Goal: Task Accomplishment & Management: Use online tool/utility

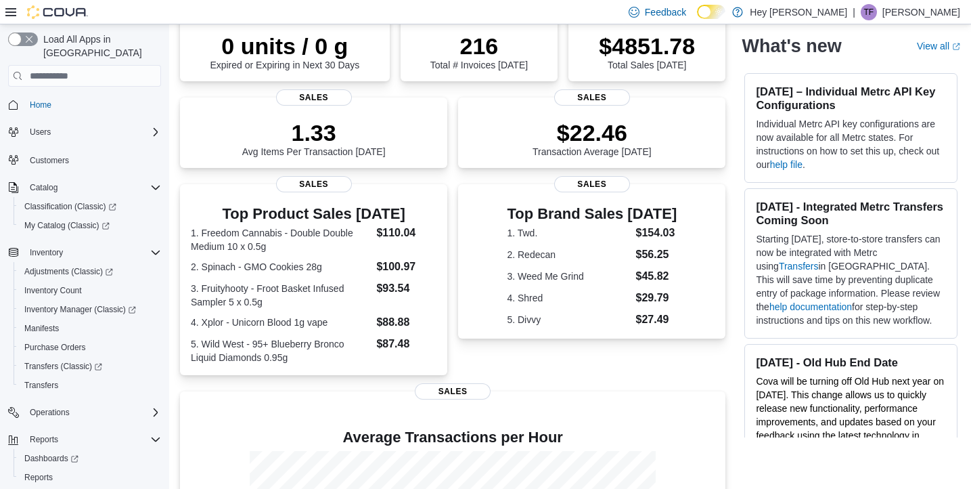
scroll to position [129, 0]
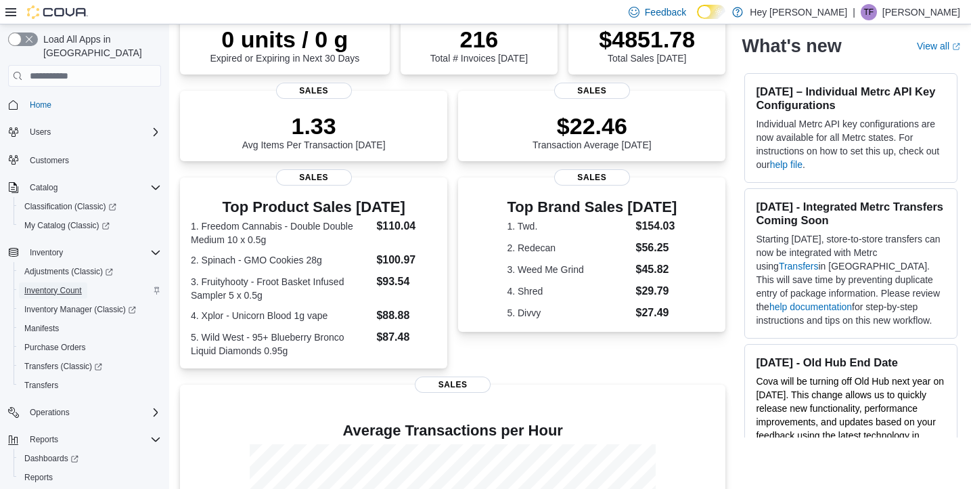
click at [54, 285] on span "Inventory Count" at bounding box center [53, 290] width 58 height 11
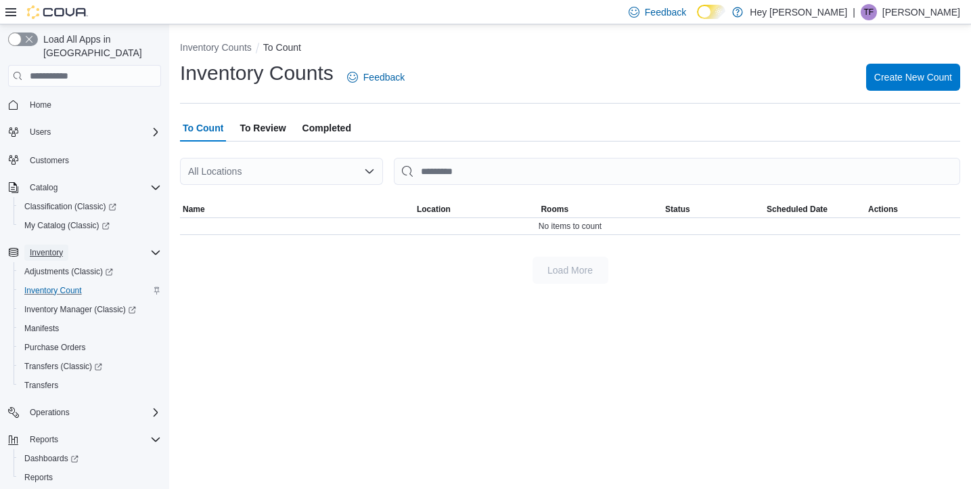
click at [52, 247] on span "Inventory" at bounding box center [46, 252] width 33 height 11
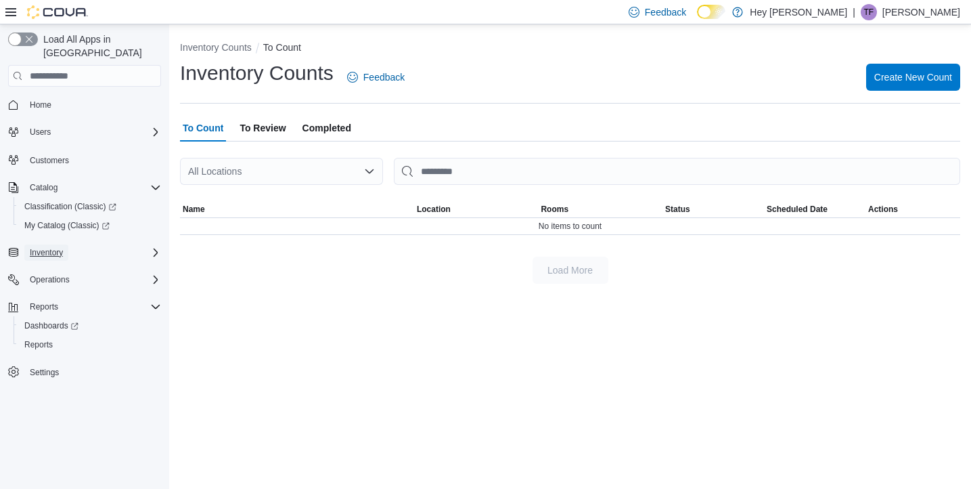
click at [52, 247] on span "Inventory" at bounding box center [46, 252] width 33 height 11
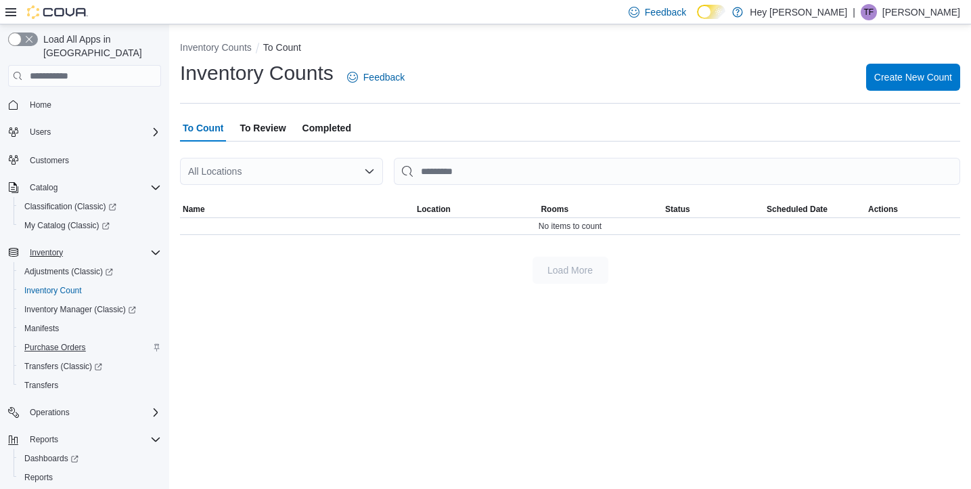
scroll to position [26, 0]
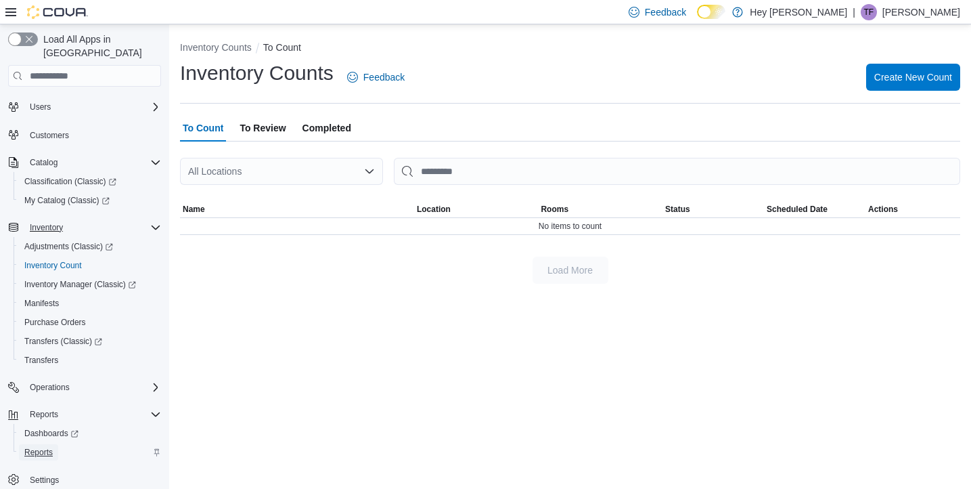
click at [45, 447] on span "Reports" at bounding box center [38, 452] width 28 height 11
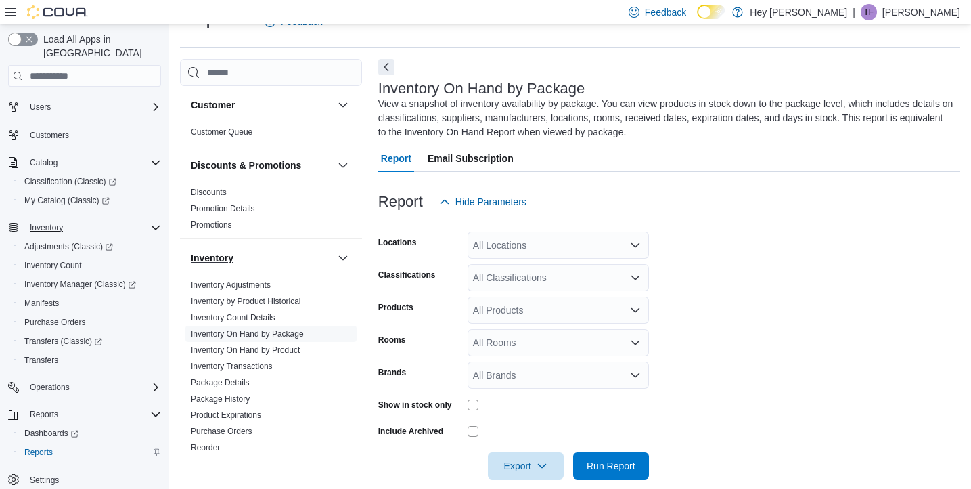
scroll to position [49, 0]
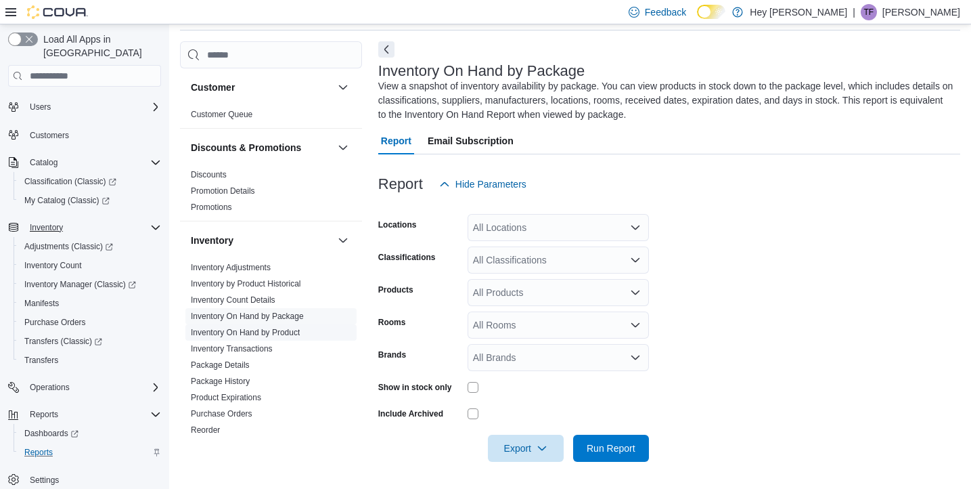
click at [277, 331] on link "Inventory On Hand by Product" at bounding box center [245, 332] width 109 height 9
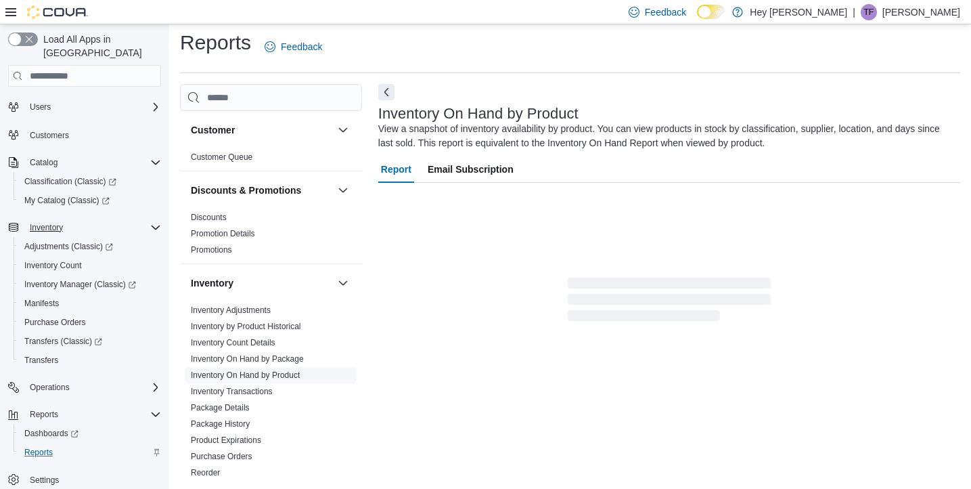
scroll to position [45, 0]
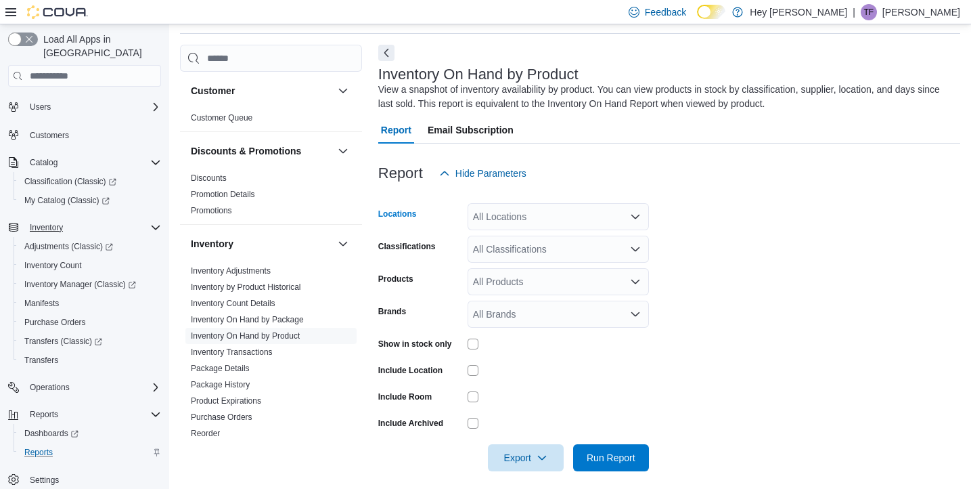
click at [637, 218] on icon "Open list of options" at bounding box center [635, 216] width 11 height 11
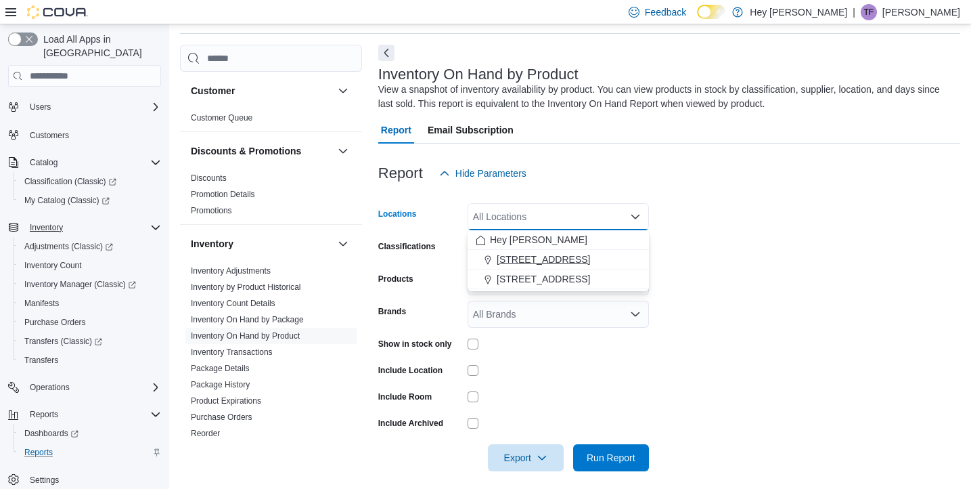
click at [587, 256] on span "[STREET_ADDRESS]" at bounding box center [543, 259] width 93 height 14
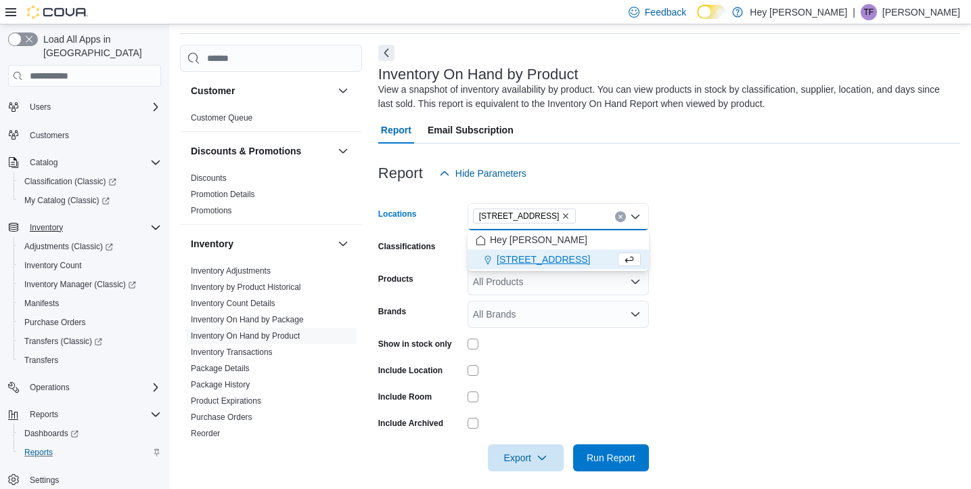
click at [716, 325] on form "Locations [STREET_ADDRESS] Selected. [STREET_ADDRESS]. Press Backspace to delet…" at bounding box center [669, 329] width 582 height 284
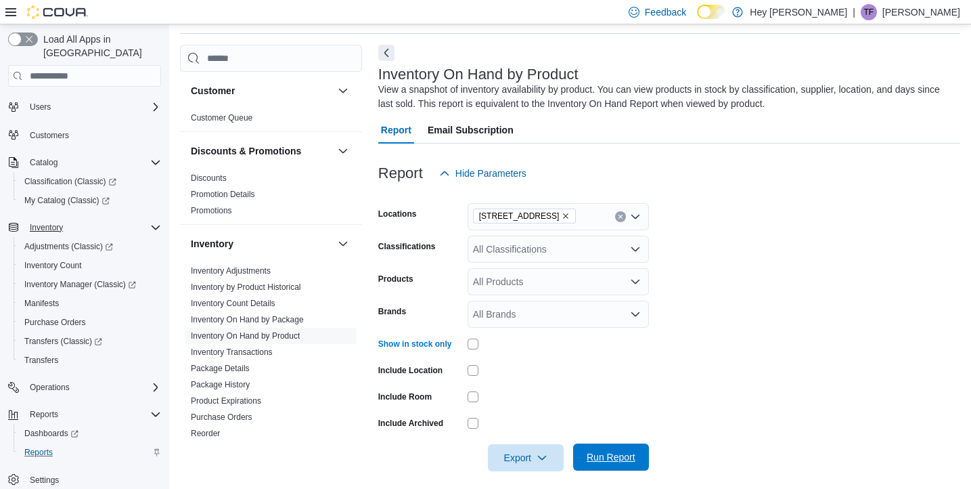
click at [601, 454] on span "Run Report" at bounding box center [611, 457] width 49 height 14
click at [635, 283] on icon "Open list of options" at bounding box center [635, 282] width 8 height 4
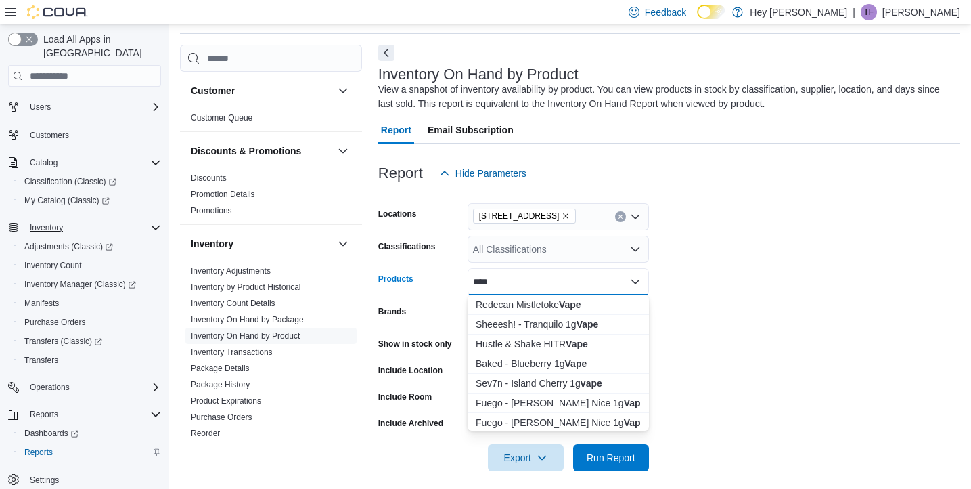
click at [721, 286] on form "Locations [STREET_ADDRESS] Classifications All Classifications Products **** Co…" at bounding box center [669, 329] width 582 height 284
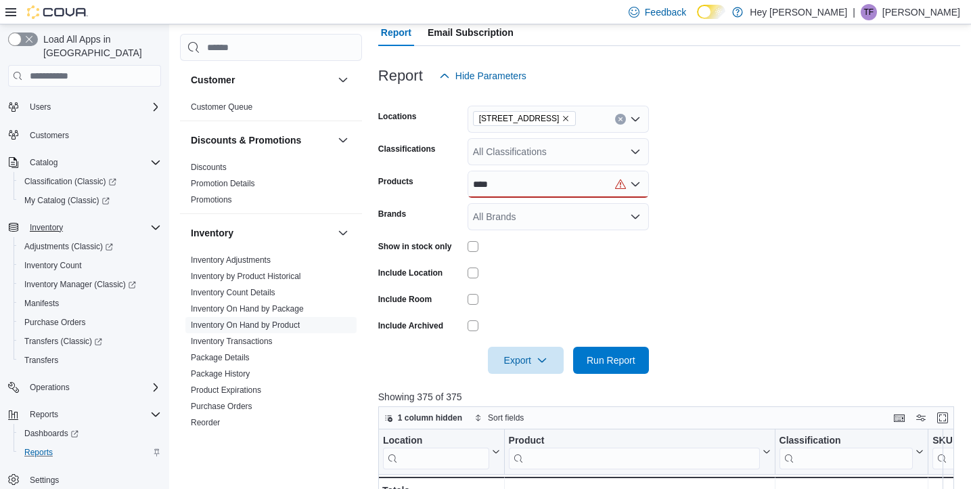
scroll to position [149, 0]
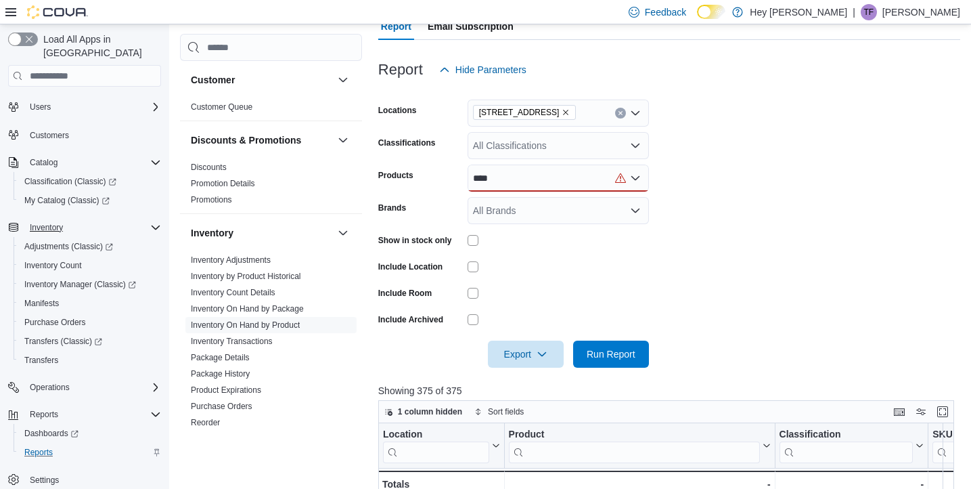
click at [719, 286] on form "Locations [STREET_ADDRESS] Classifications All Classifications Products **** Br…" at bounding box center [669, 225] width 582 height 284
click at [635, 178] on icon "Open list of options" at bounding box center [635, 178] width 8 height 4
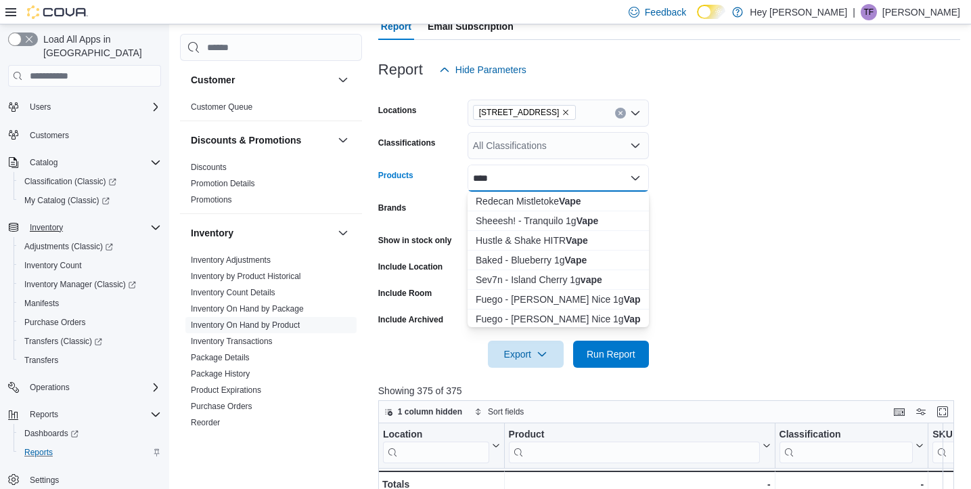
click at [635, 178] on icon "Close list of options" at bounding box center [635, 178] width 8 height 4
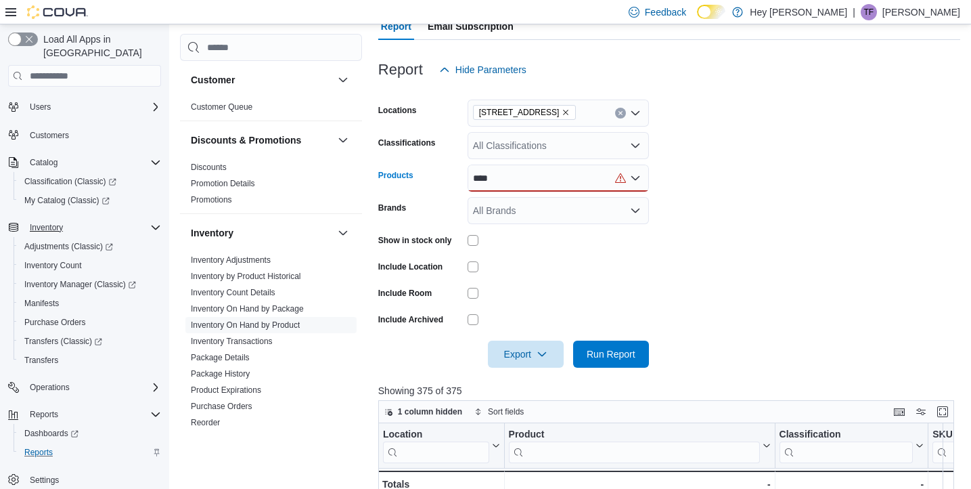
click at [638, 142] on icon "Open list of options" at bounding box center [635, 145] width 11 height 11
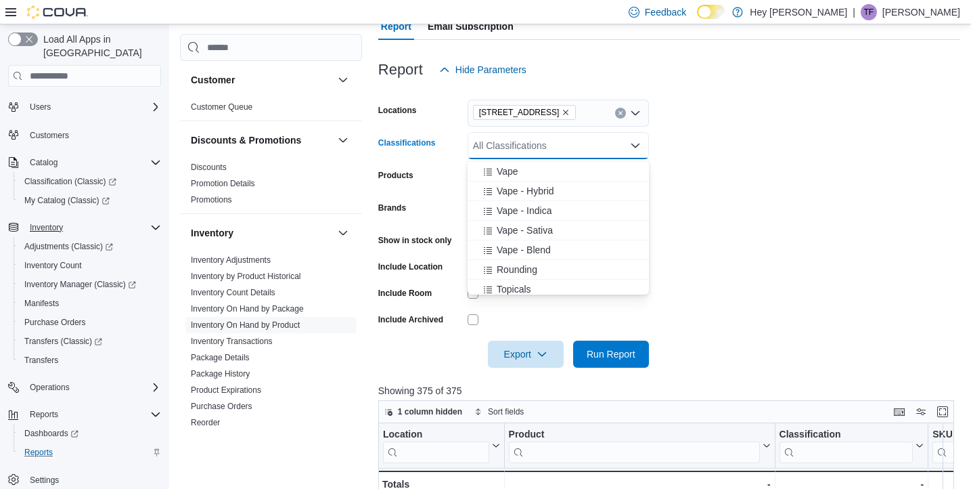
scroll to position [709, 0]
click at [579, 240] on div "Vape - Blend" at bounding box center [558, 245] width 165 height 14
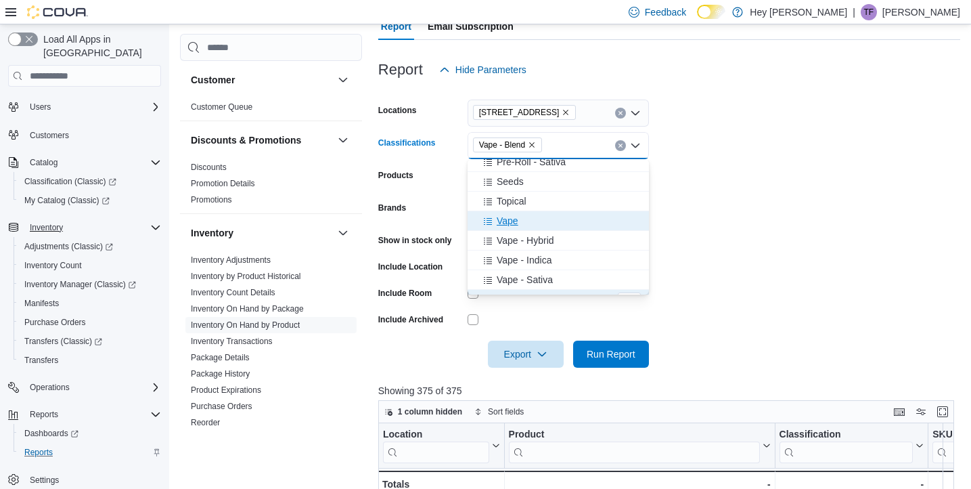
click at [544, 219] on div "Vape" at bounding box center [558, 221] width 165 height 14
click at [544, 219] on span "Vape - Hybrid" at bounding box center [526, 221] width 58 height 14
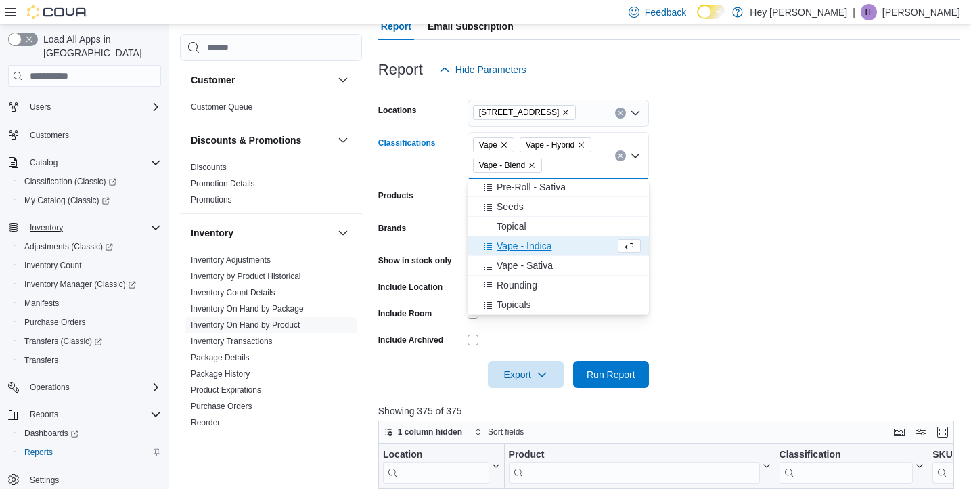
scroll to position [650, 0]
click at [543, 243] on span "Vape - Indica" at bounding box center [524, 246] width 55 height 14
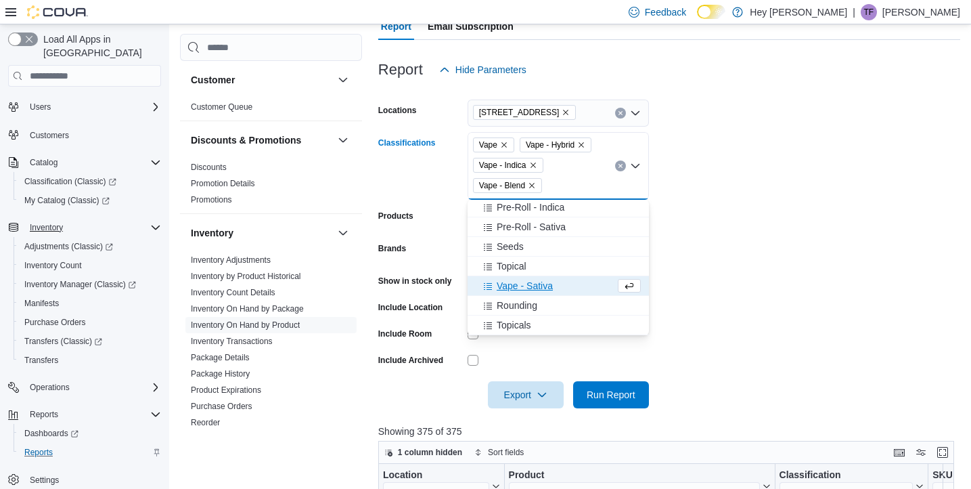
scroll to position [630, 0]
click at [541, 284] on span "Vape - Sativa" at bounding box center [525, 286] width 56 height 14
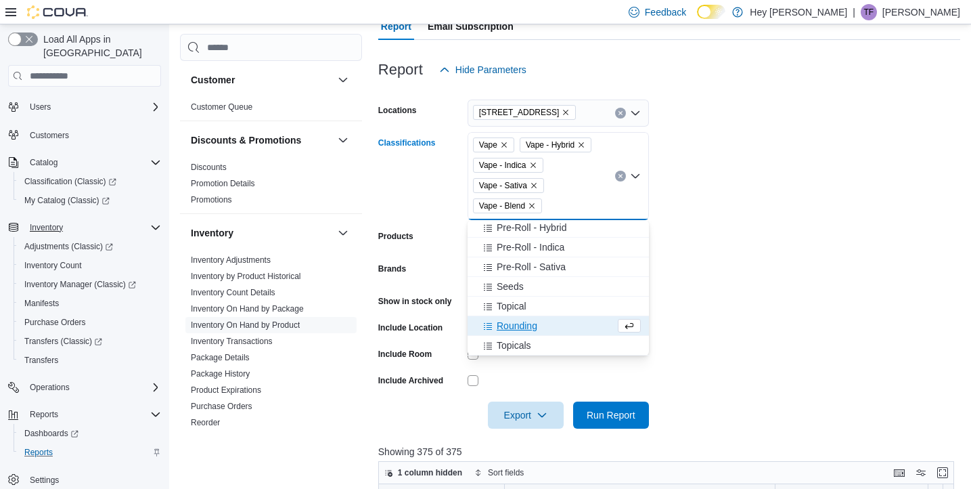
scroll to position [610, 0]
click at [746, 300] on form "Locations [STREET_ADDRESS] Vape - Hybrid Vape - Indica Vape - Sativa Vape - Ble…" at bounding box center [669, 255] width 582 height 345
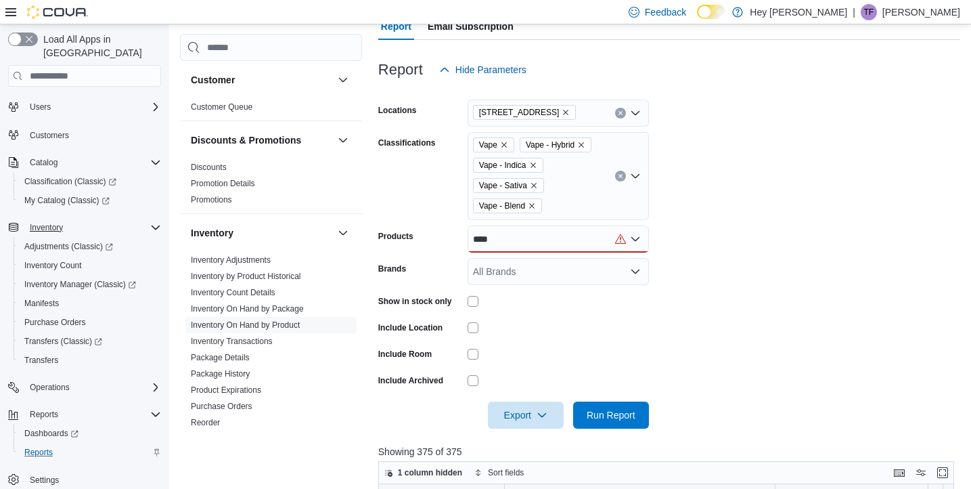
click at [673, 279] on form "Locations [STREET_ADDRESS] Classifications Vape Vape - Hybrid Vape - Indica Vap…" at bounding box center [669, 255] width 582 height 345
click at [620, 239] on div "****" at bounding box center [558, 238] width 181 height 27
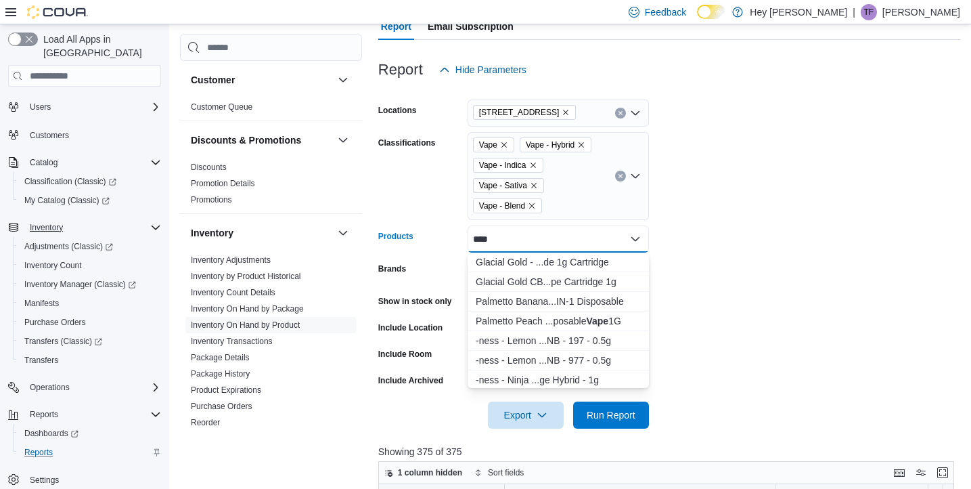
click at [735, 310] on form "Locations [STREET_ADDRESS] Classifications Vape Vape - Hybrid Vape - Indica Vap…" at bounding box center [669, 255] width 582 height 345
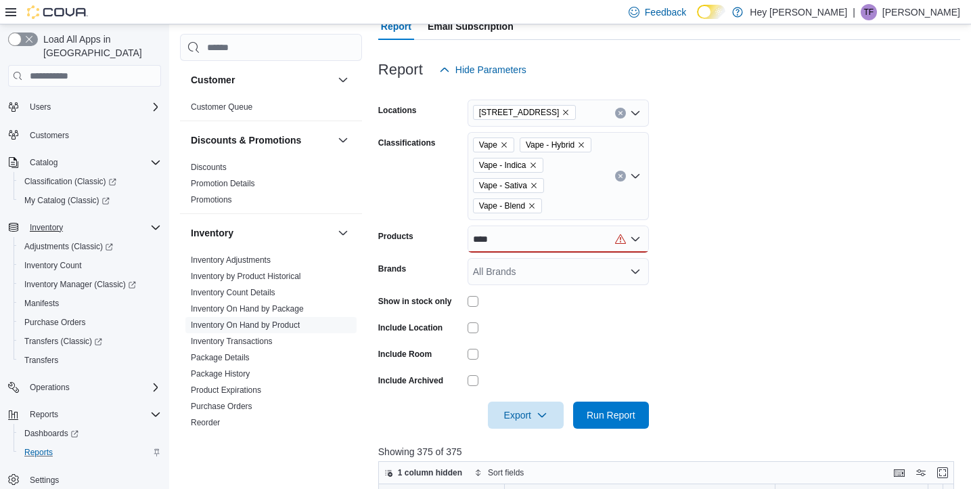
click at [621, 238] on div "****" at bounding box center [558, 238] width 181 height 27
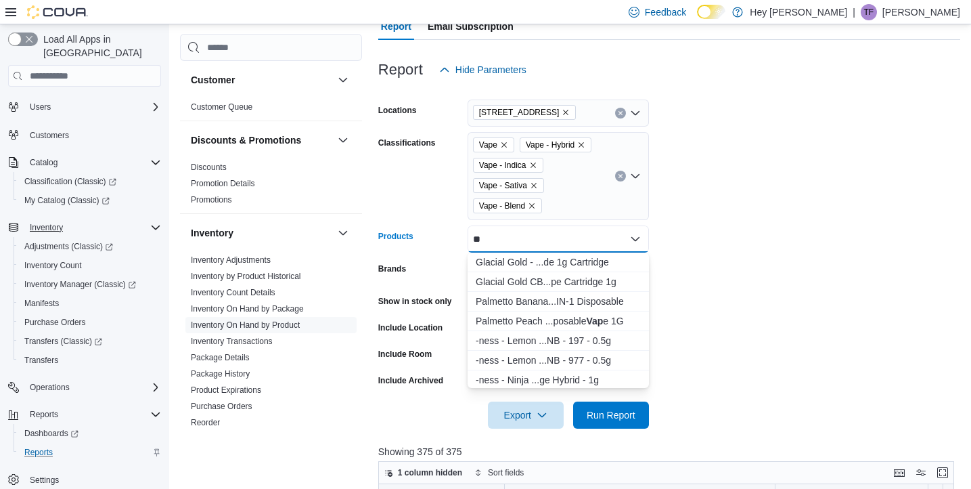
type input "*"
click at [736, 312] on form "Locations [STREET_ADDRESS] Classifications Vape Vape - Hybrid Vape - Indica Vap…" at bounding box center [669, 255] width 582 height 345
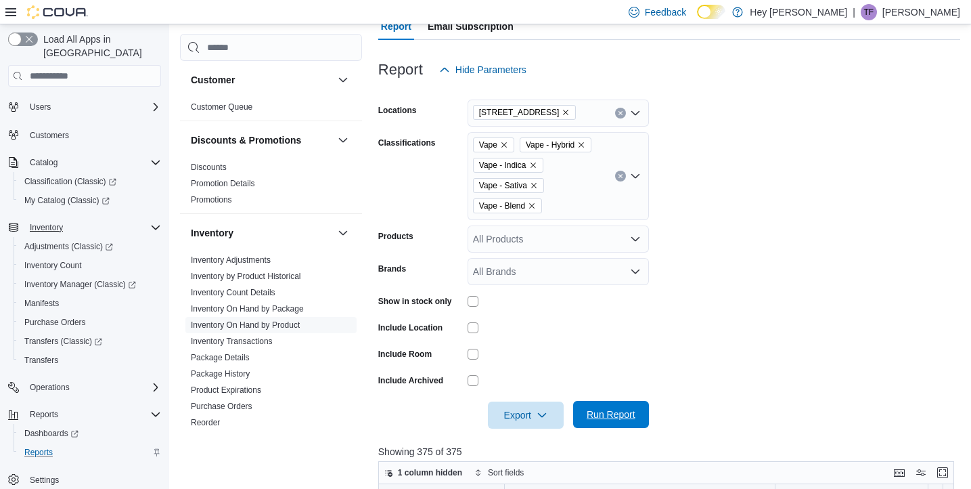
click at [615, 418] on span "Run Report" at bounding box center [611, 414] width 49 height 14
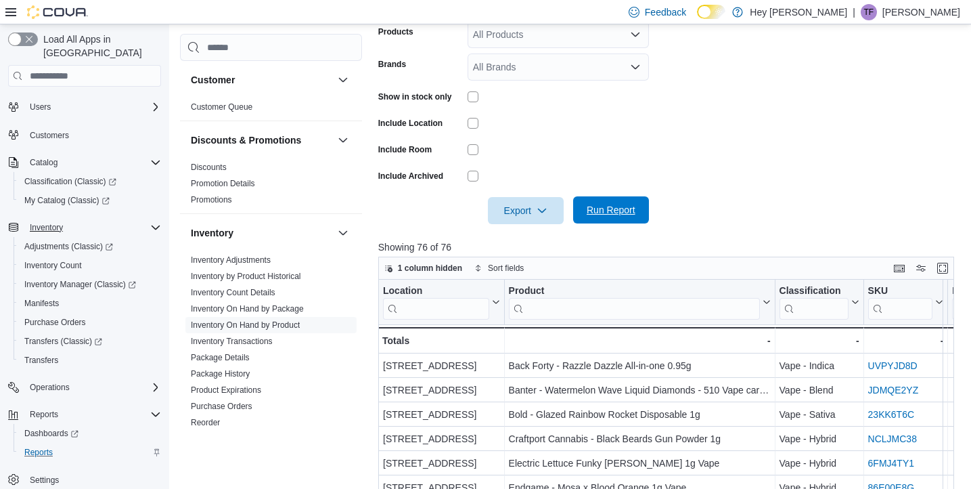
scroll to position [355, 0]
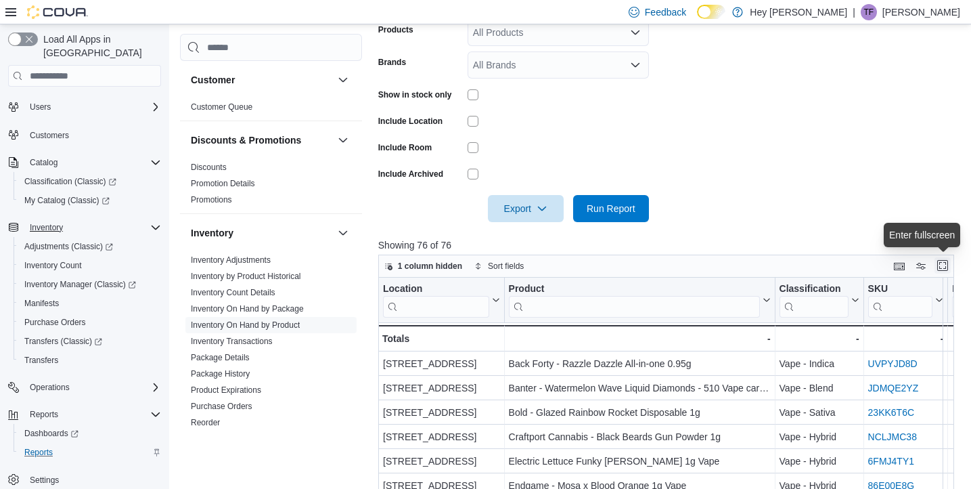
click at [945, 265] on button "Enter fullscreen" at bounding box center [943, 265] width 16 height 16
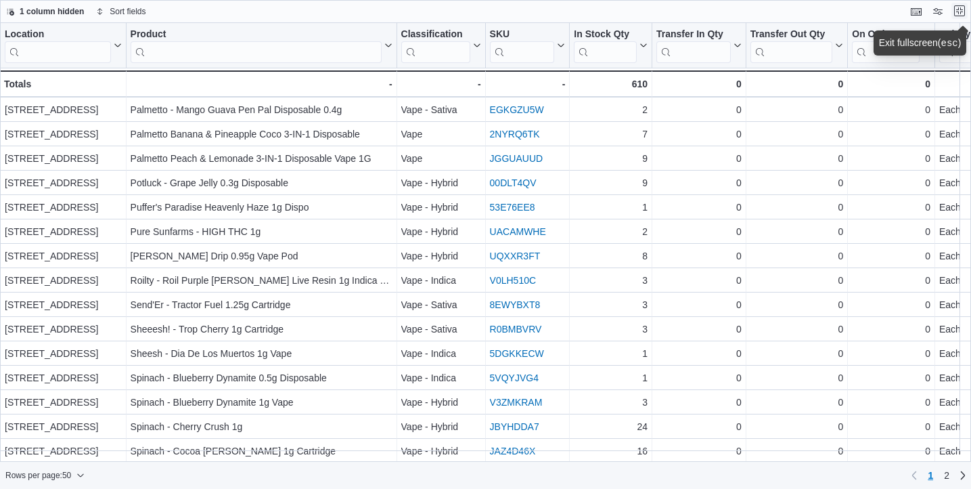
scroll to position [864, 0]
click at [950, 477] on link "2" at bounding box center [947, 475] width 16 height 22
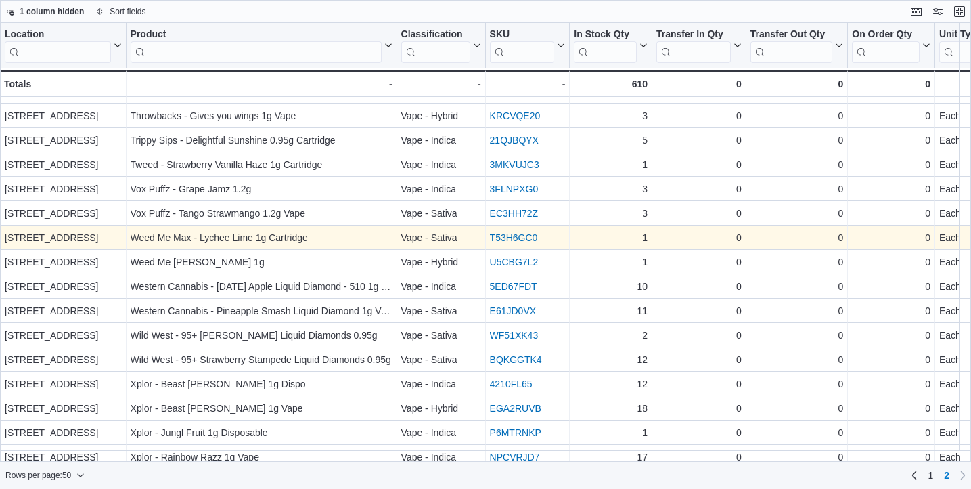
scroll to position [280, 0]
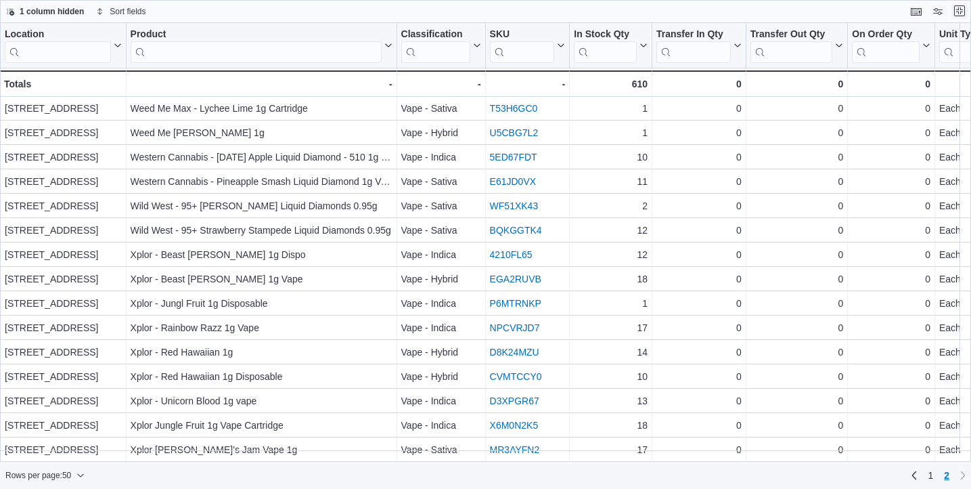
click at [961, 11] on button "Exit fullscreen" at bounding box center [960, 11] width 16 height 16
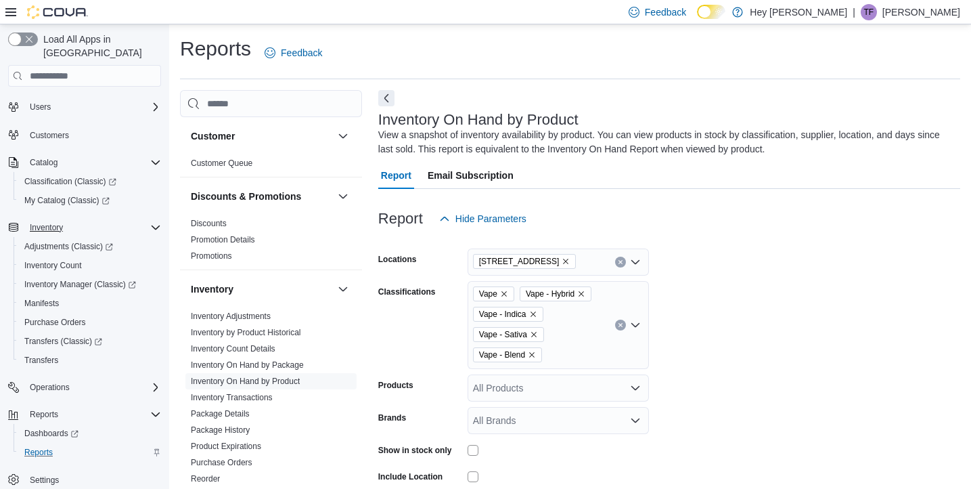
click at [621, 323] on icon "Clear input" at bounding box center [620, 324] width 5 height 5
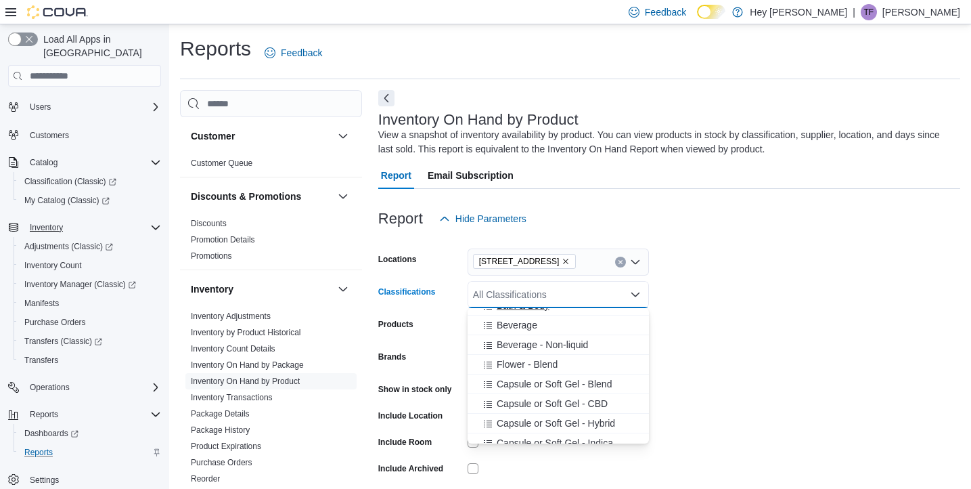
scroll to position [75, 0]
click at [566, 357] on div "Flower - Blend" at bounding box center [558, 360] width 165 height 14
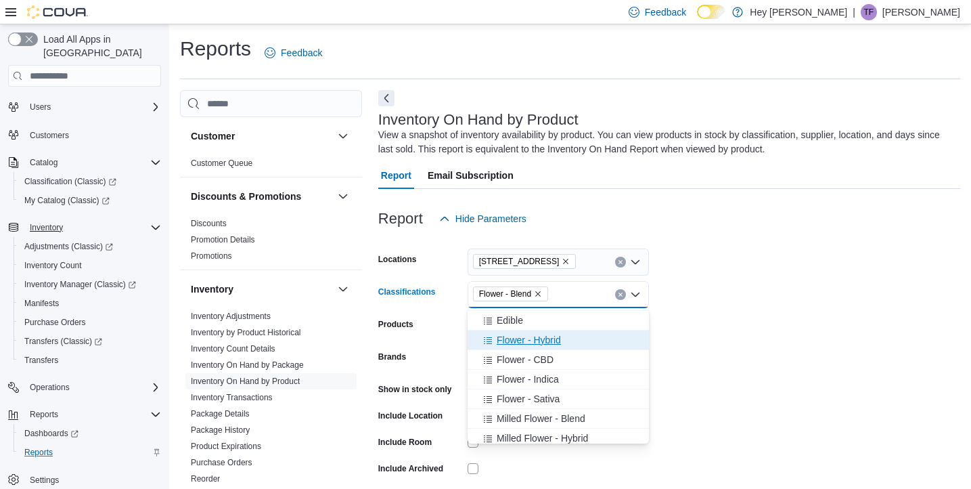
click at [569, 338] on div "Flower - Hybrid" at bounding box center [558, 340] width 165 height 14
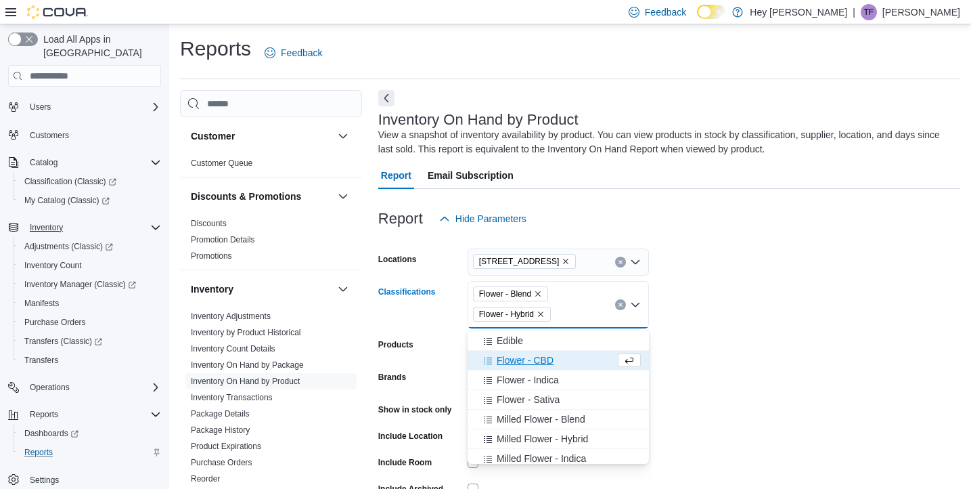
click at [566, 361] on div "Flower - CBD" at bounding box center [545, 360] width 139 height 14
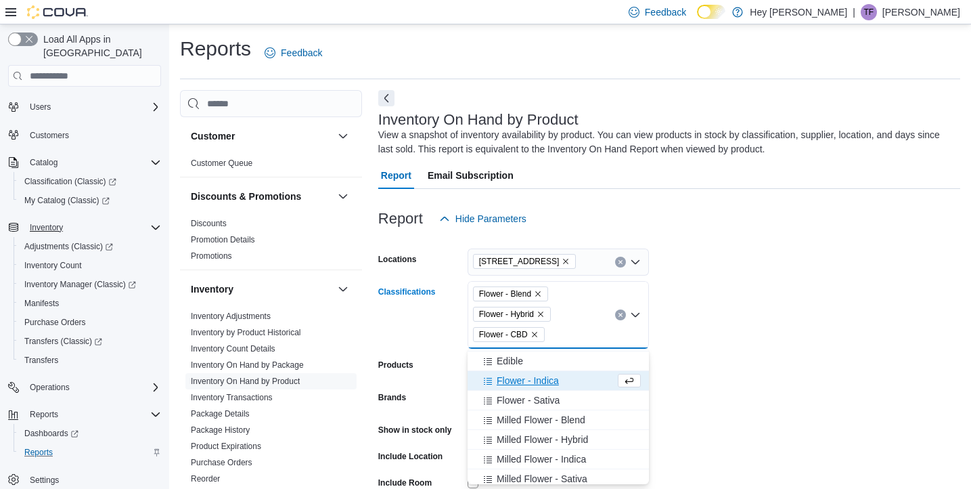
click at [569, 383] on div "Flower - Indica" at bounding box center [545, 381] width 139 height 14
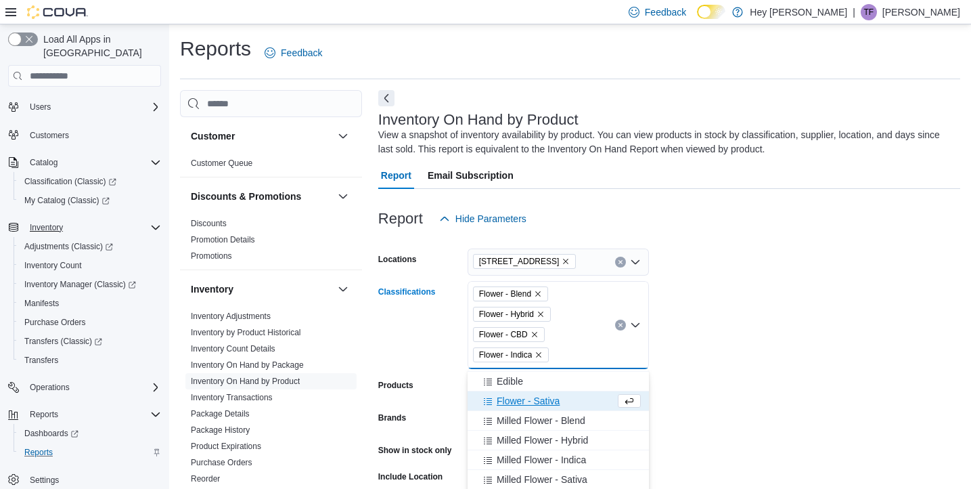
click at [569, 400] on div "Flower - Sativa" at bounding box center [545, 401] width 139 height 14
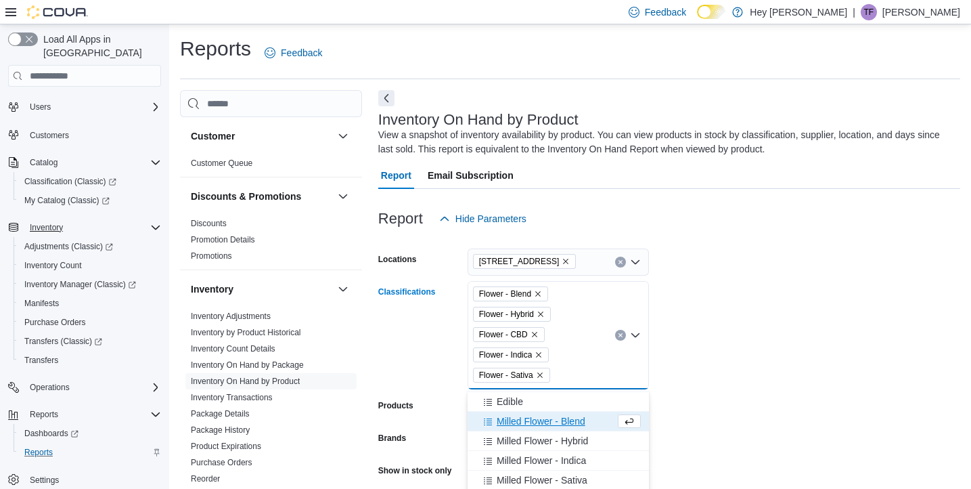
click at [694, 449] on form "Locations [STREET_ADDRESS] Classifications Flower - Blend Flower - Hybrid Flowe…" at bounding box center [669, 414] width 582 height 365
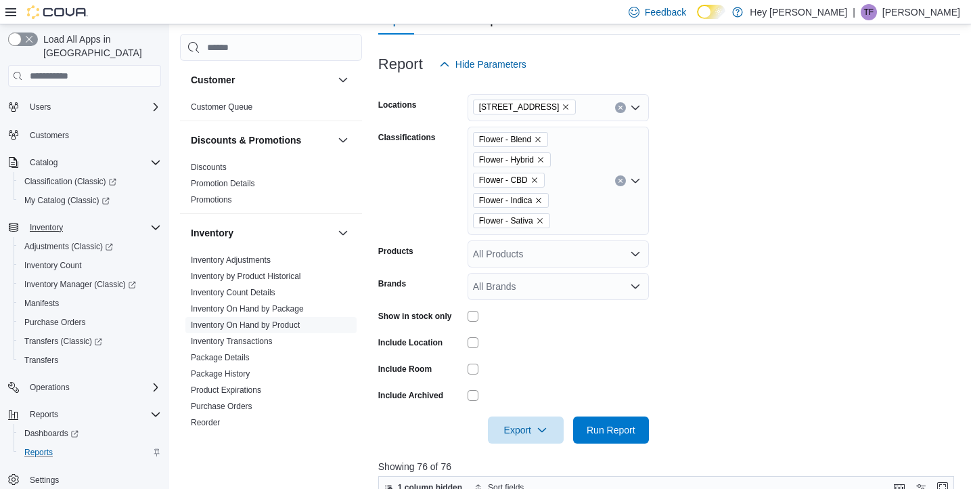
scroll to position [165, 0]
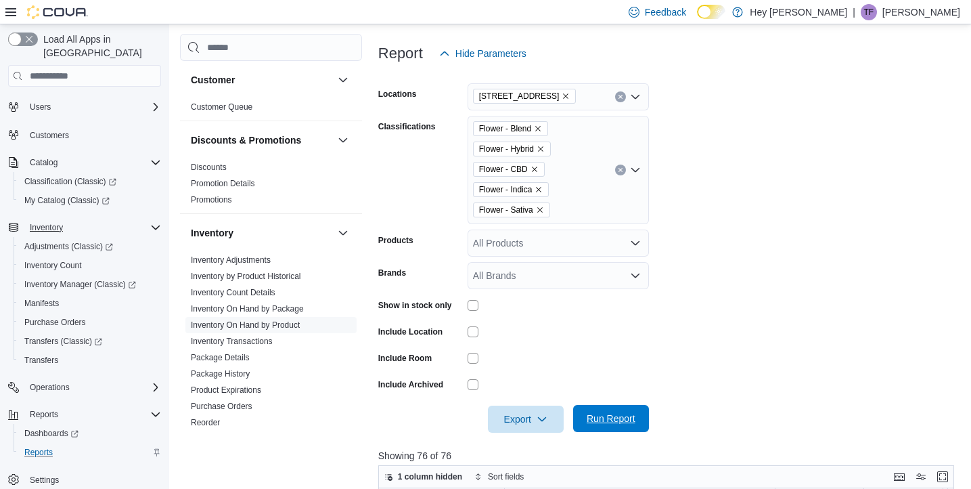
click at [619, 422] on span "Run Report" at bounding box center [611, 419] width 49 height 14
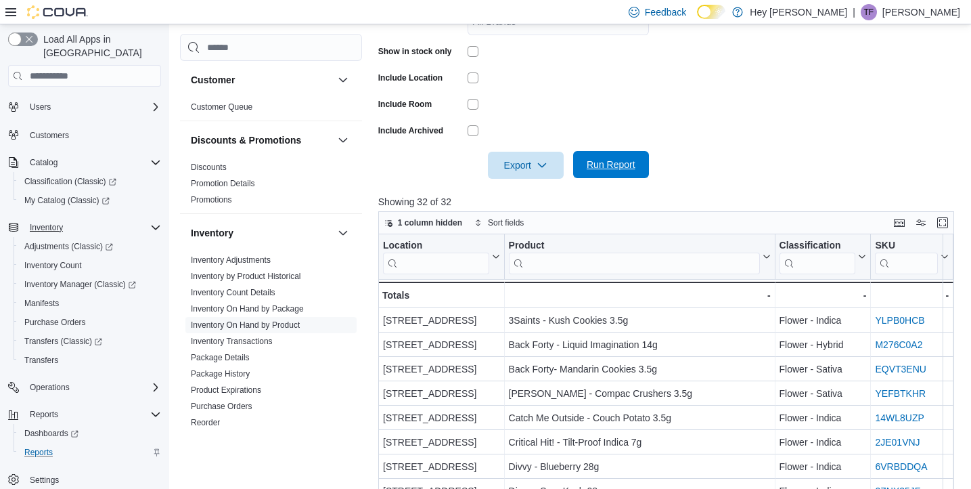
scroll to position [448, 0]
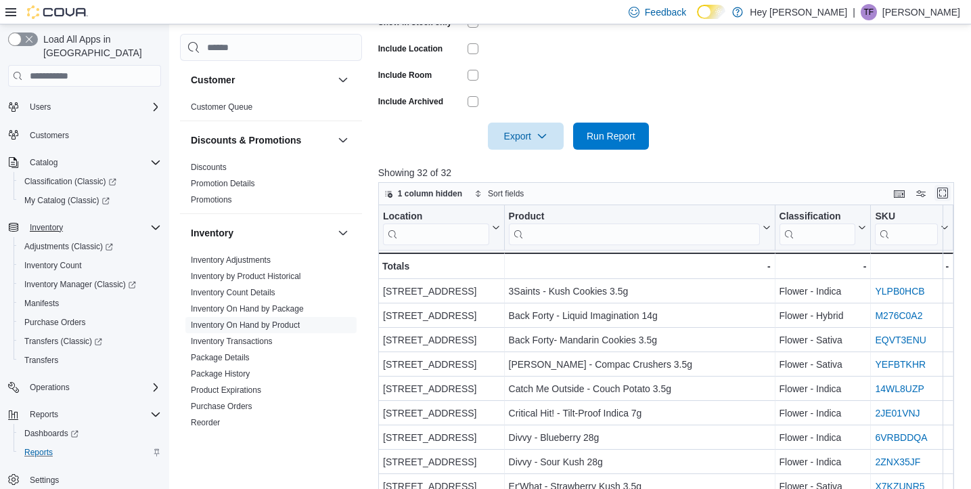
click at [941, 193] on button "Enter fullscreen" at bounding box center [943, 193] width 16 height 16
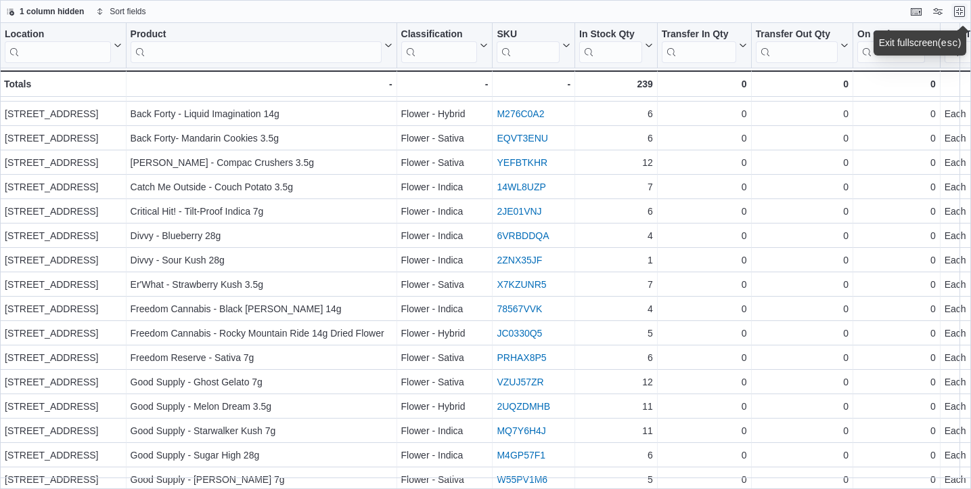
scroll to position [0, 0]
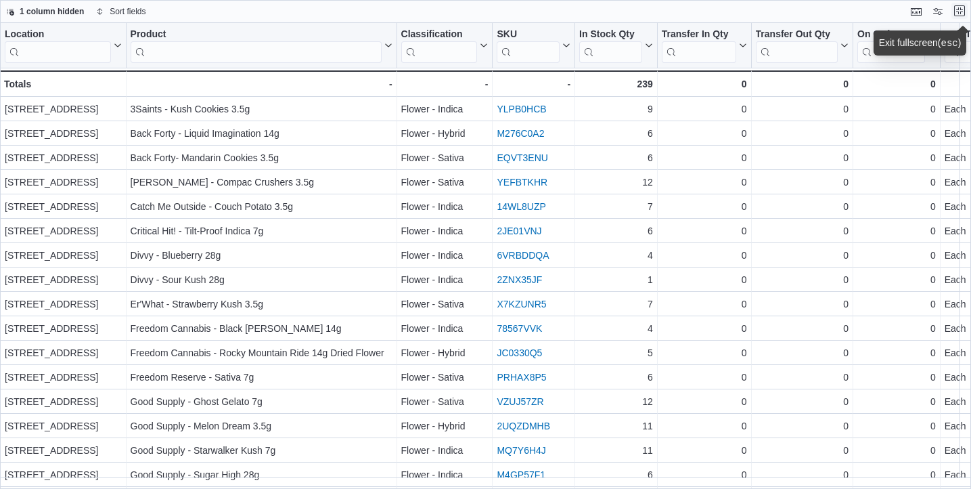
click at [960, 11] on button "Exit fullscreen" at bounding box center [960, 11] width 16 height 16
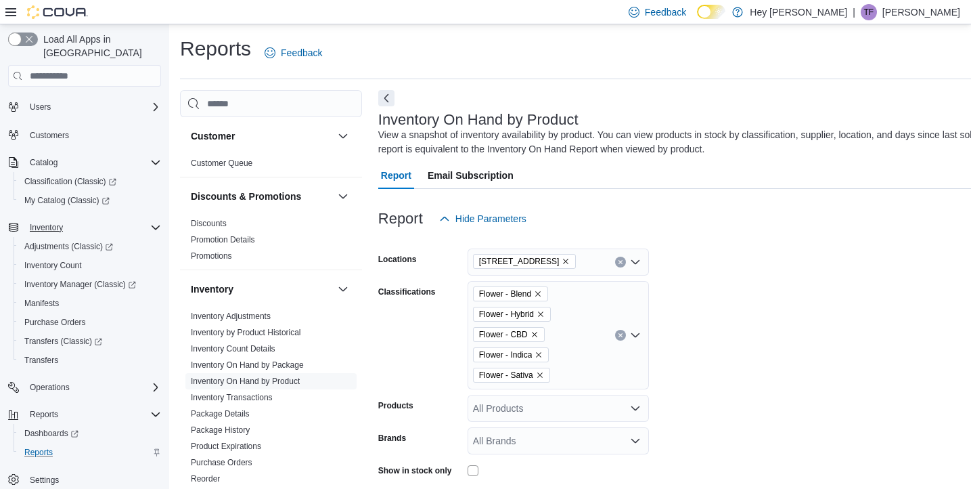
click at [620, 334] on icon "Clear input" at bounding box center [620, 334] width 5 height 5
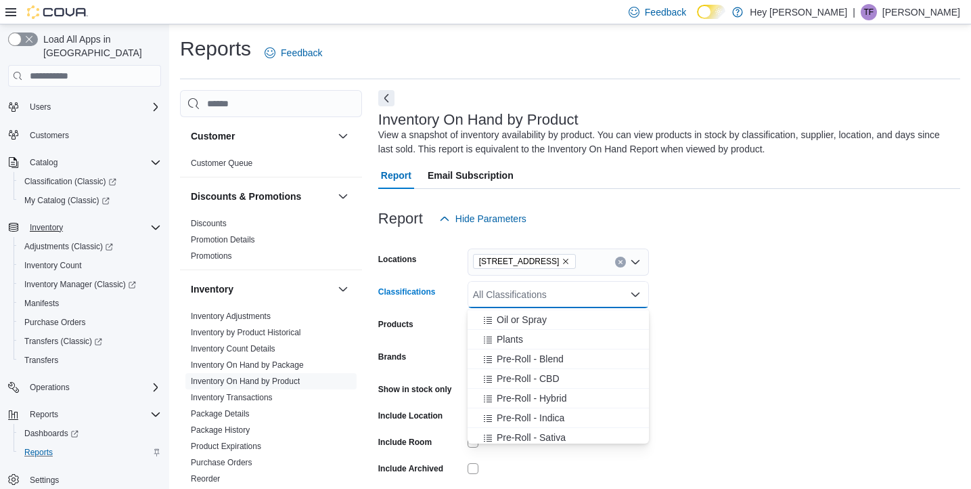
scroll to position [529, 0]
click at [565, 356] on div "Pre-Roll - Blend" at bounding box center [558, 358] width 165 height 14
click at [565, 356] on div "Pre-Roll - CBD" at bounding box center [545, 358] width 139 height 14
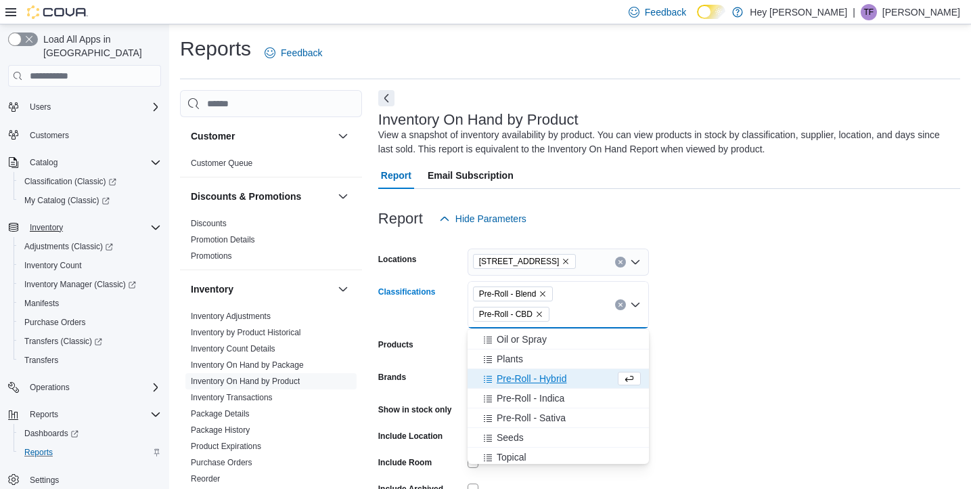
click at [564, 378] on span "Pre-Roll - Hybrid" at bounding box center [532, 379] width 70 height 14
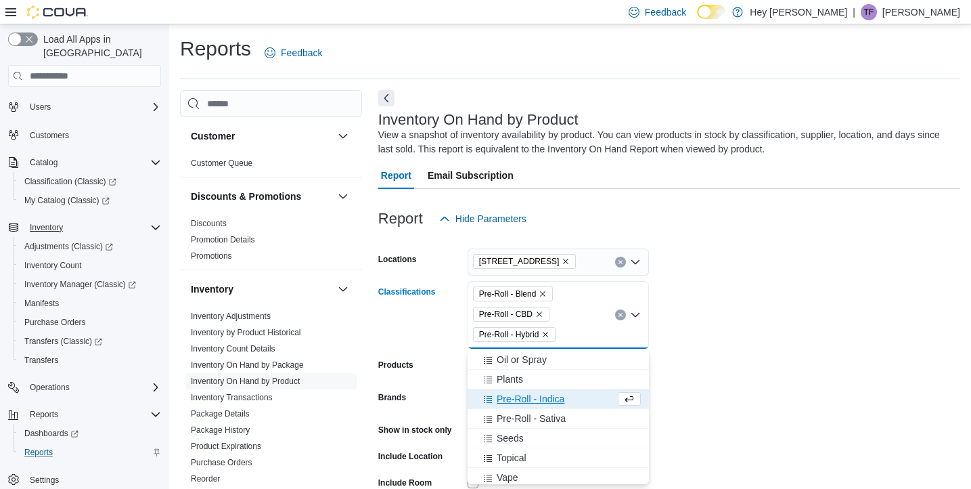
click at [566, 401] on div "Pre-Roll - Indica" at bounding box center [545, 399] width 139 height 14
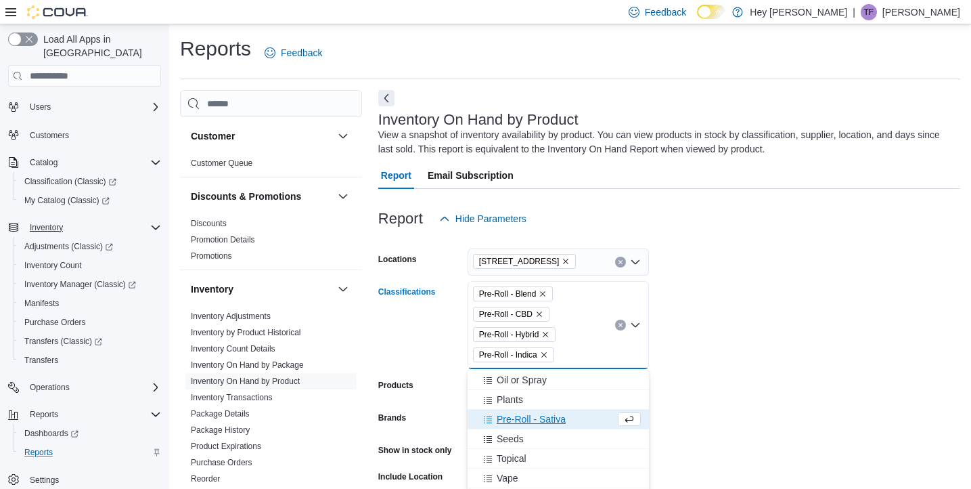
click at [569, 422] on div "Pre-Roll - Sativa" at bounding box center [545, 419] width 139 height 14
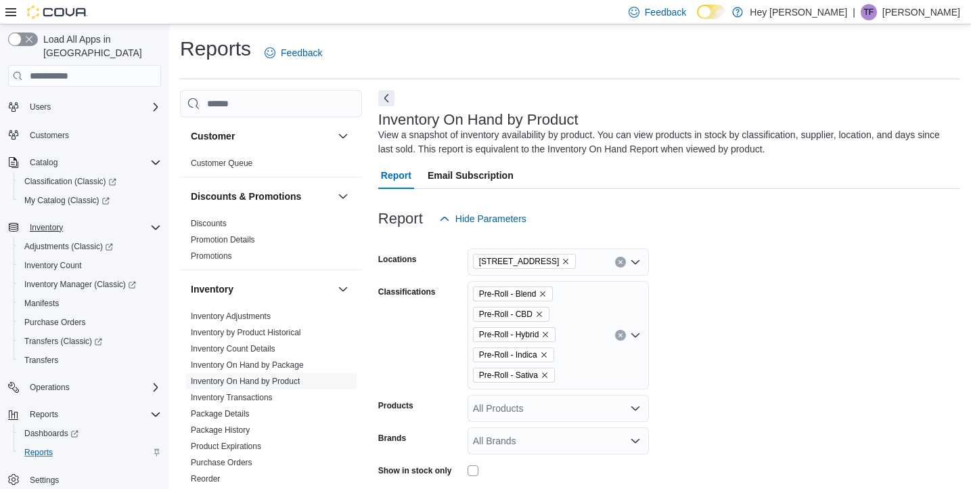
click at [680, 405] on form "Locations [STREET_ADDRESS] Classifications Pre-Roll - Blend Pre-Roll - CBD Pre-…" at bounding box center [669, 414] width 582 height 365
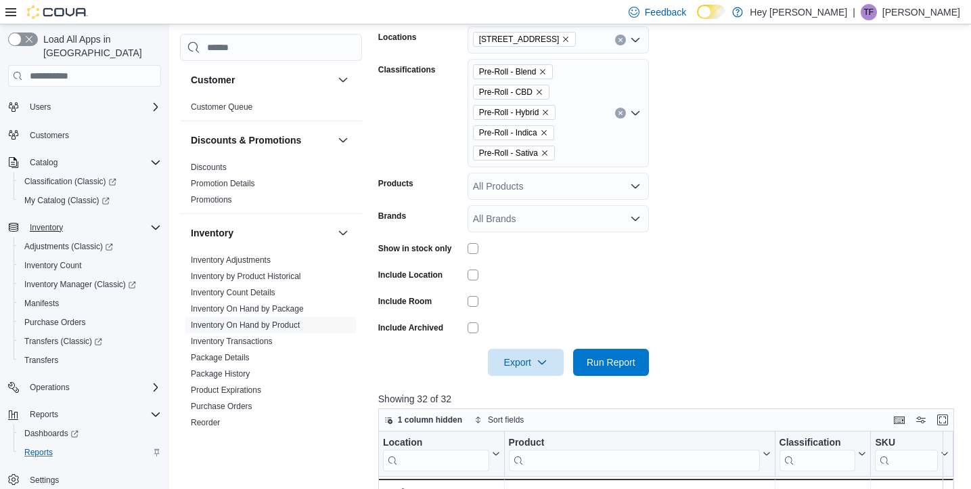
scroll to position [224, 0]
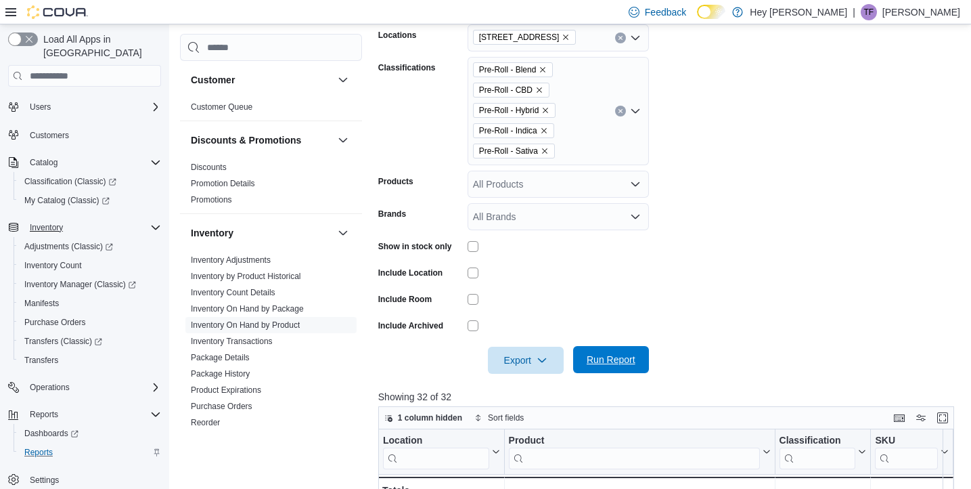
click at [617, 361] on span "Run Report" at bounding box center [611, 360] width 49 height 14
click at [943, 417] on button "Enter fullscreen" at bounding box center [943, 417] width 16 height 16
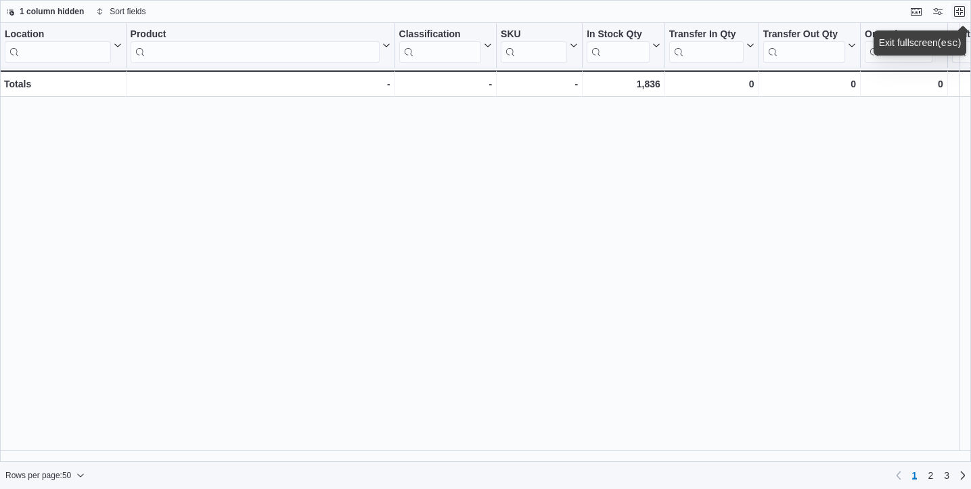
scroll to position [864, 0]
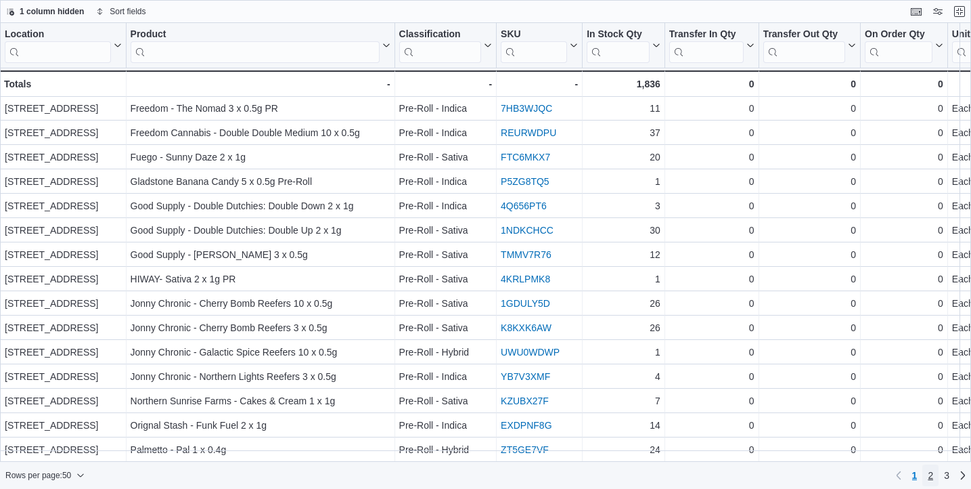
click at [931, 474] on span "2" at bounding box center [930, 475] width 5 height 14
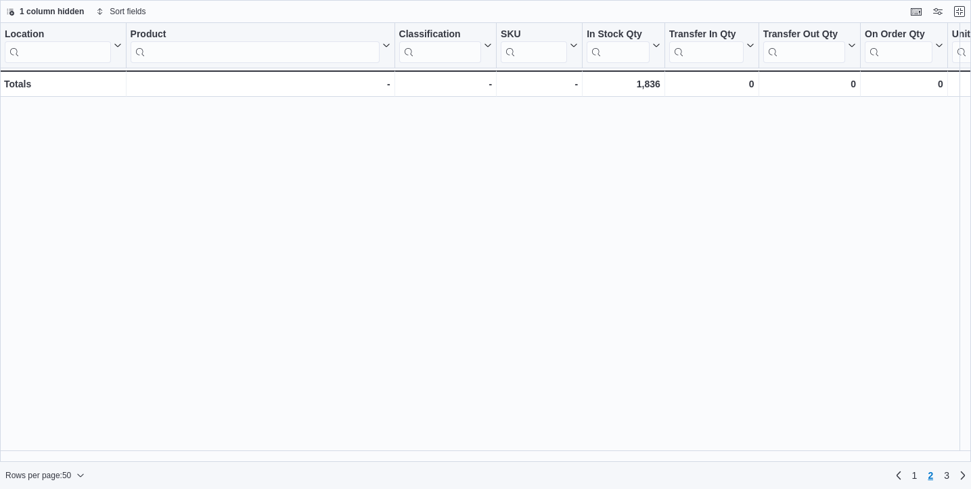
scroll to position [0, 0]
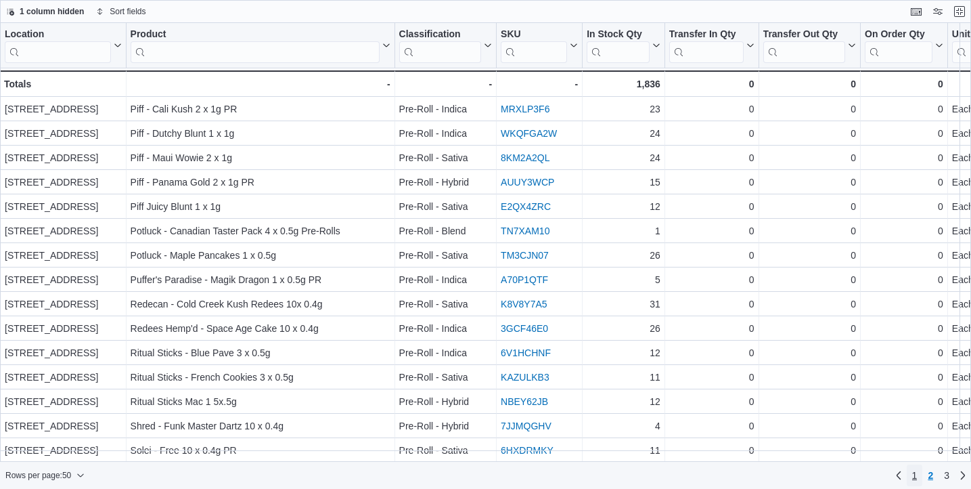
click at [913, 472] on span "1" at bounding box center [914, 475] width 5 height 14
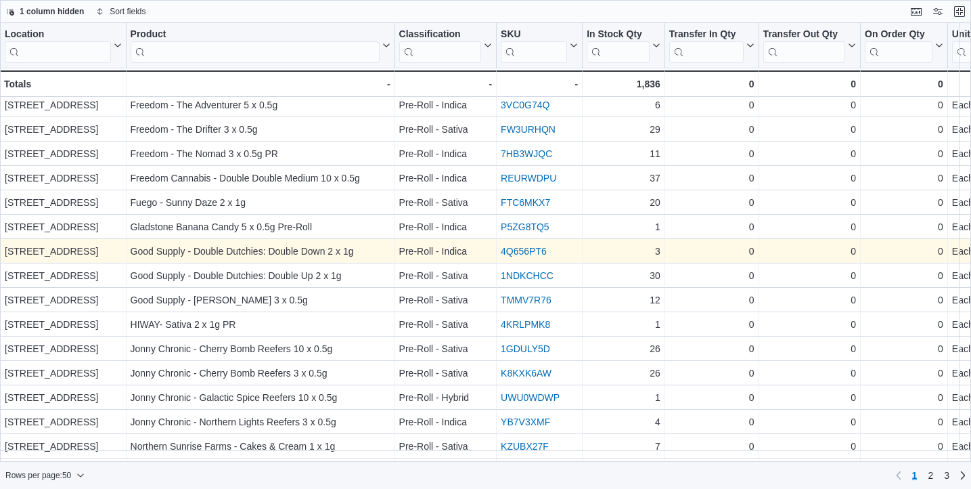
scroll to position [864, 0]
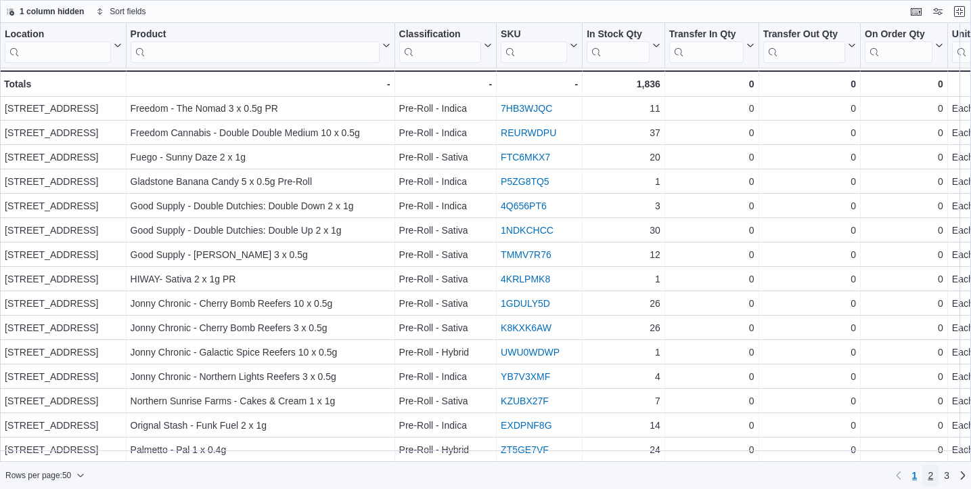
click at [932, 474] on span "2" at bounding box center [930, 475] width 5 height 14
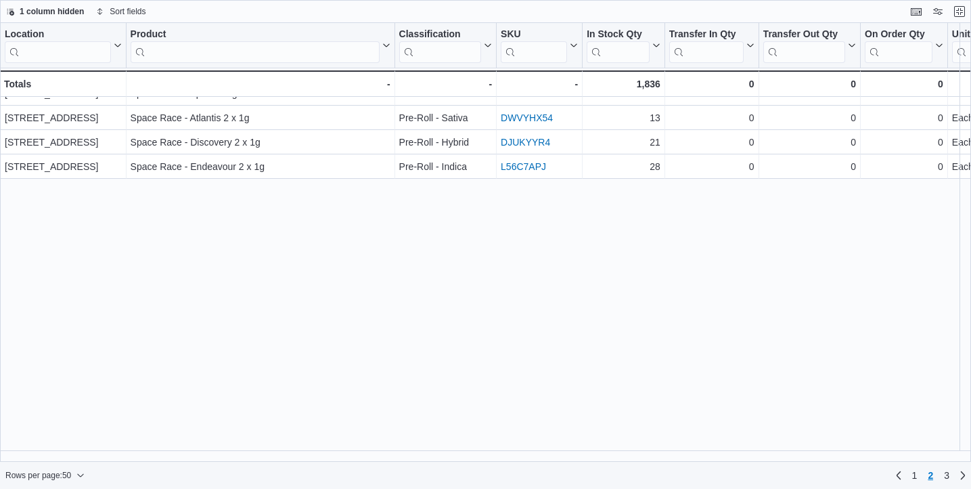
scroll to position [0, 0]
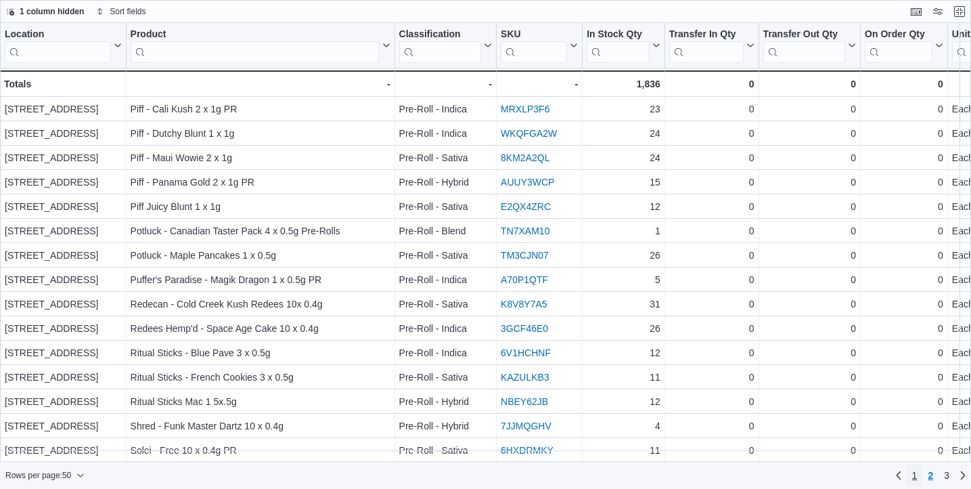
click at [915, 476] on span "1" at bounding box center [914, 475] width 5 height 14
